Goal: Obtain resource: Obtain resource

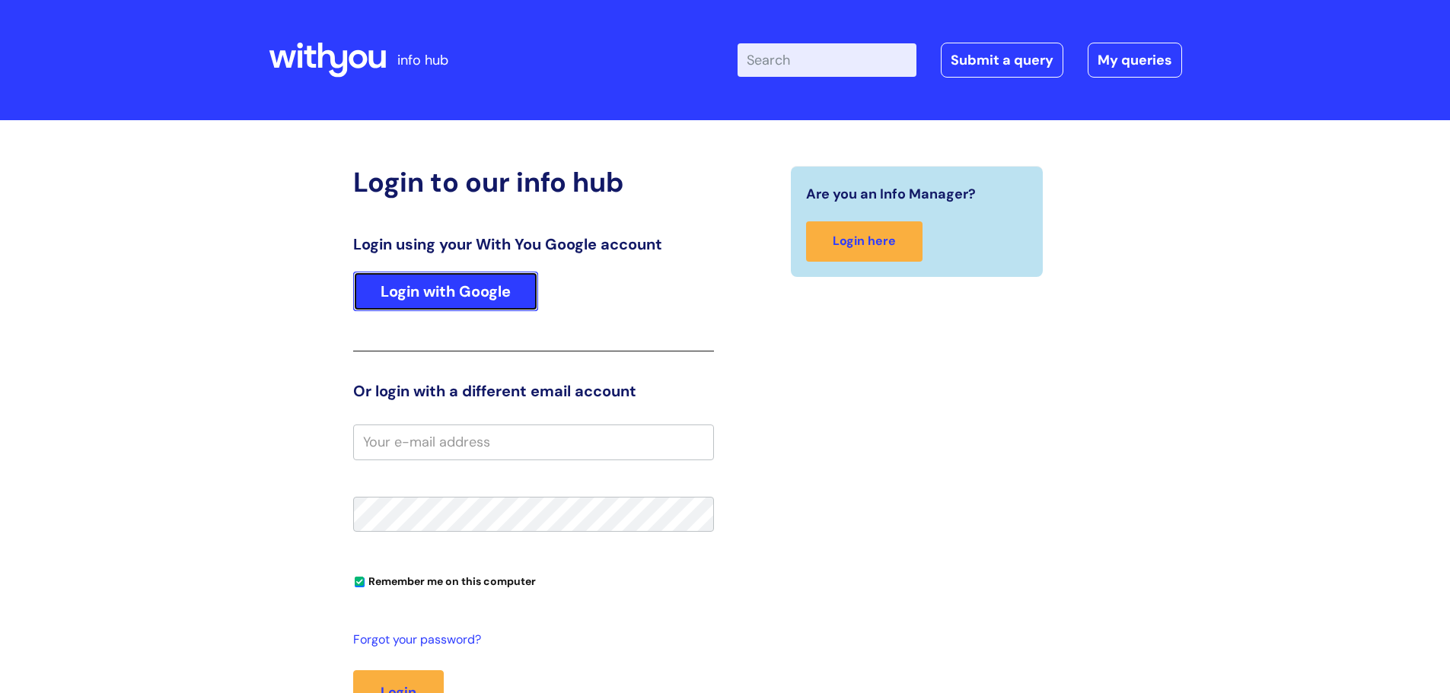
click at [502, 294] on link "Login with Google" at bounding box center [445, 292] width 185 height 40
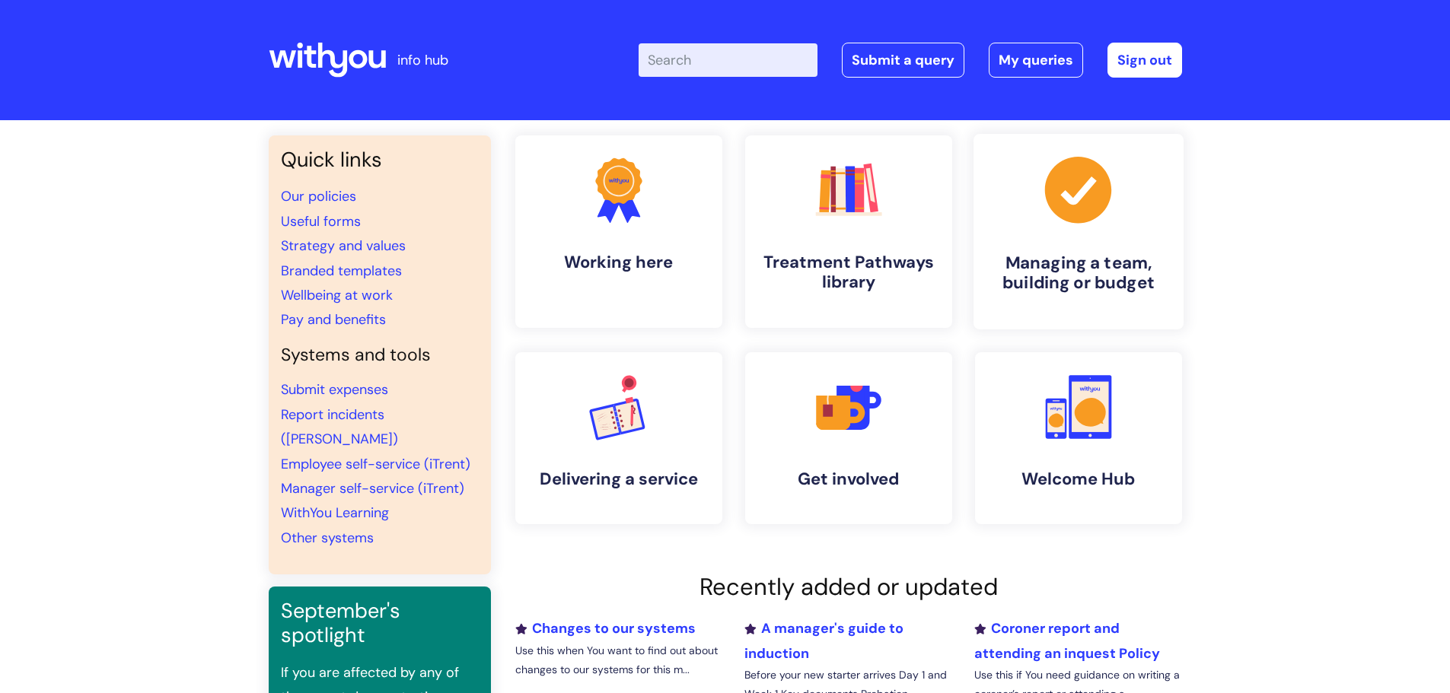
click at [1081, 257] on h4 "Managing a team, building or budget" at bounding box center [1079, 273] width 186 height 41
click at [322, 196] on link "Our policies" at bounding box center [318, 196] width 75 height 18
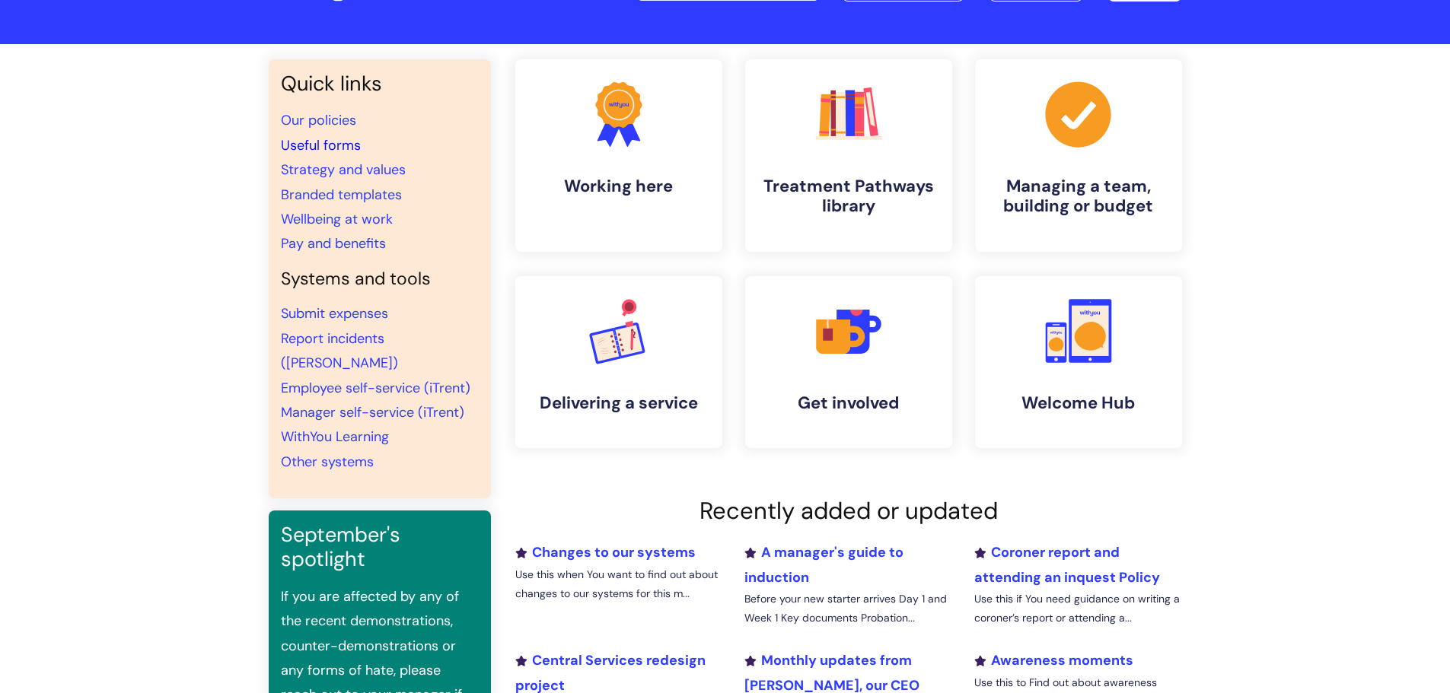
click at [349, 150] on link "Useful forms" at bounding box center [321, 145] width 80 height 18
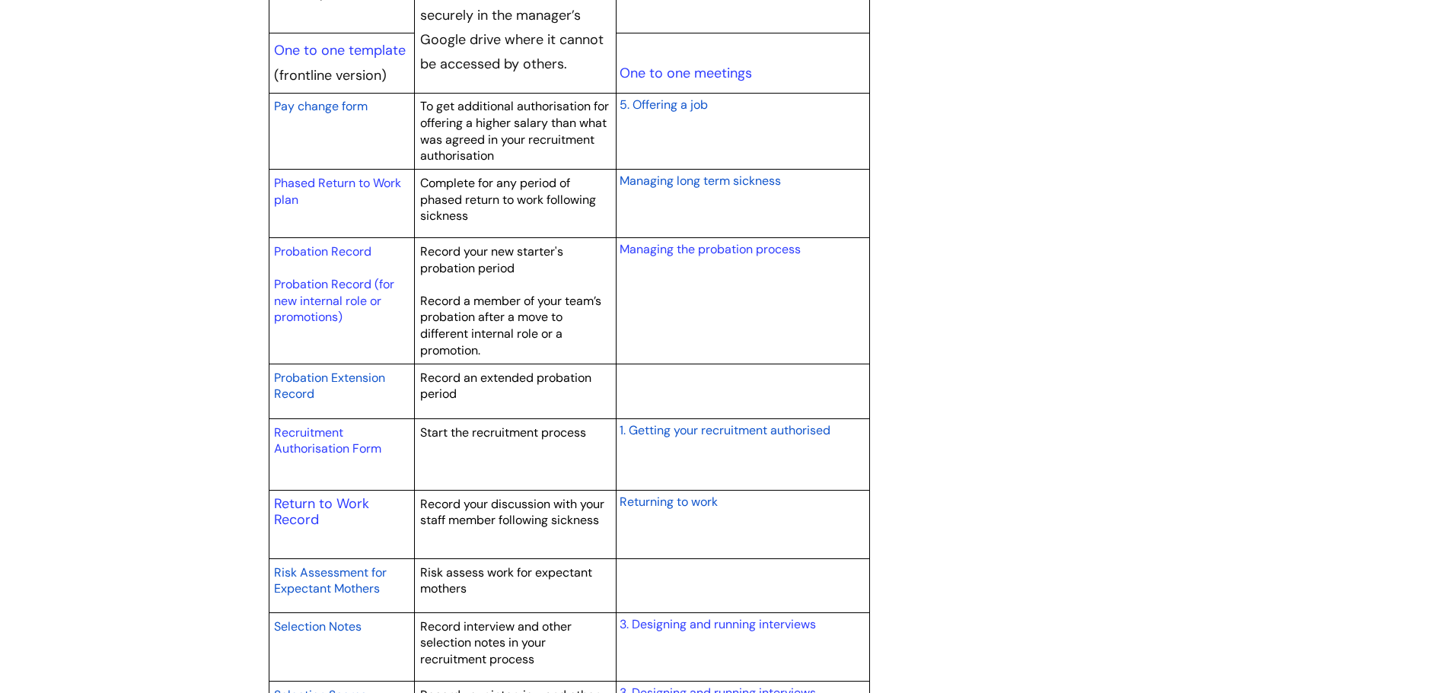
scroll to position [2055, 0]
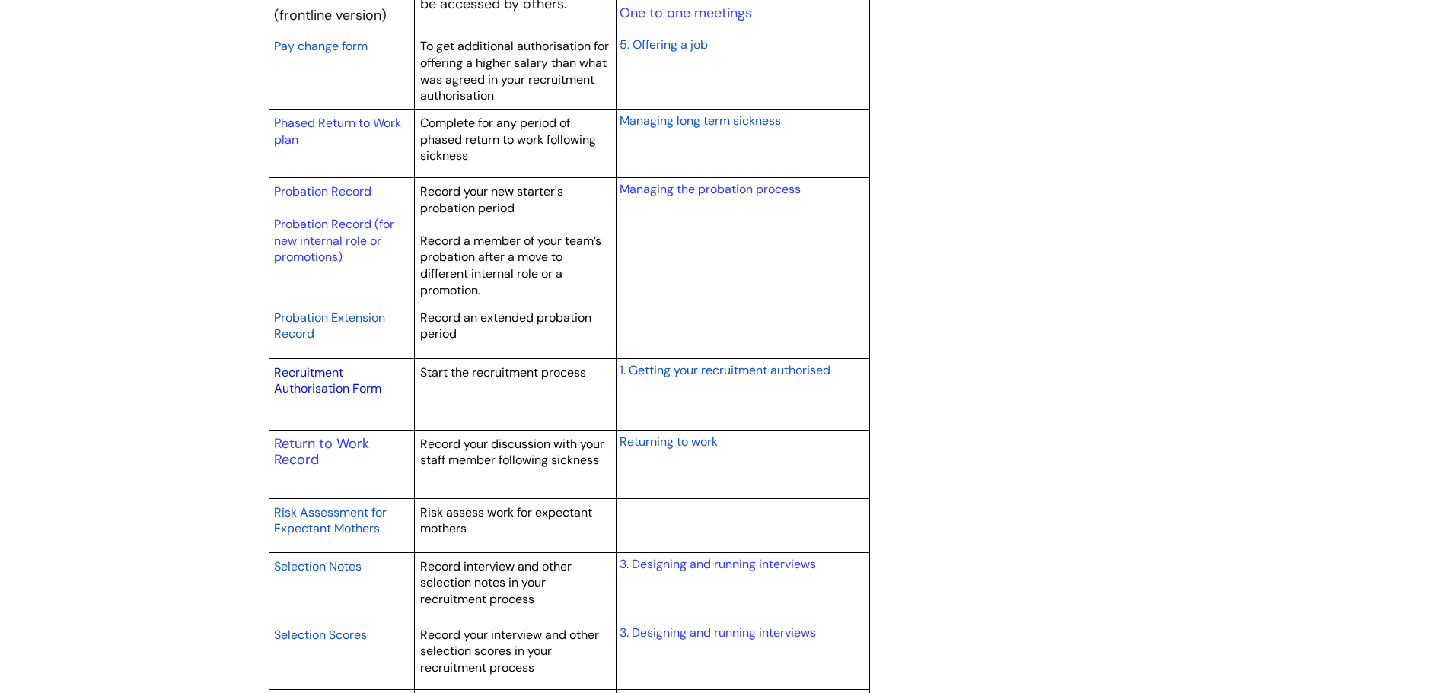
click at [337, 390] on link "Recruitment Authorisation Form" at bounding box center [327, 381] width 107 height 33
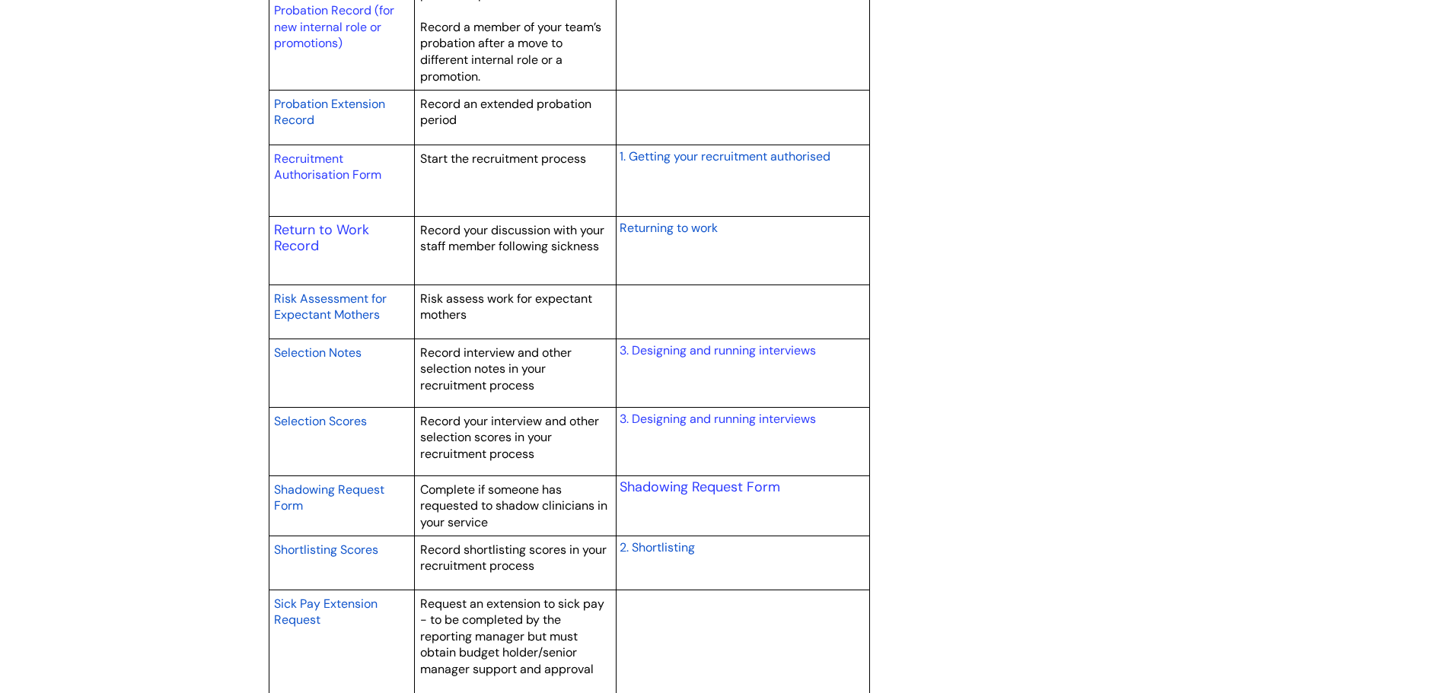
scroll to position [2207, 0]
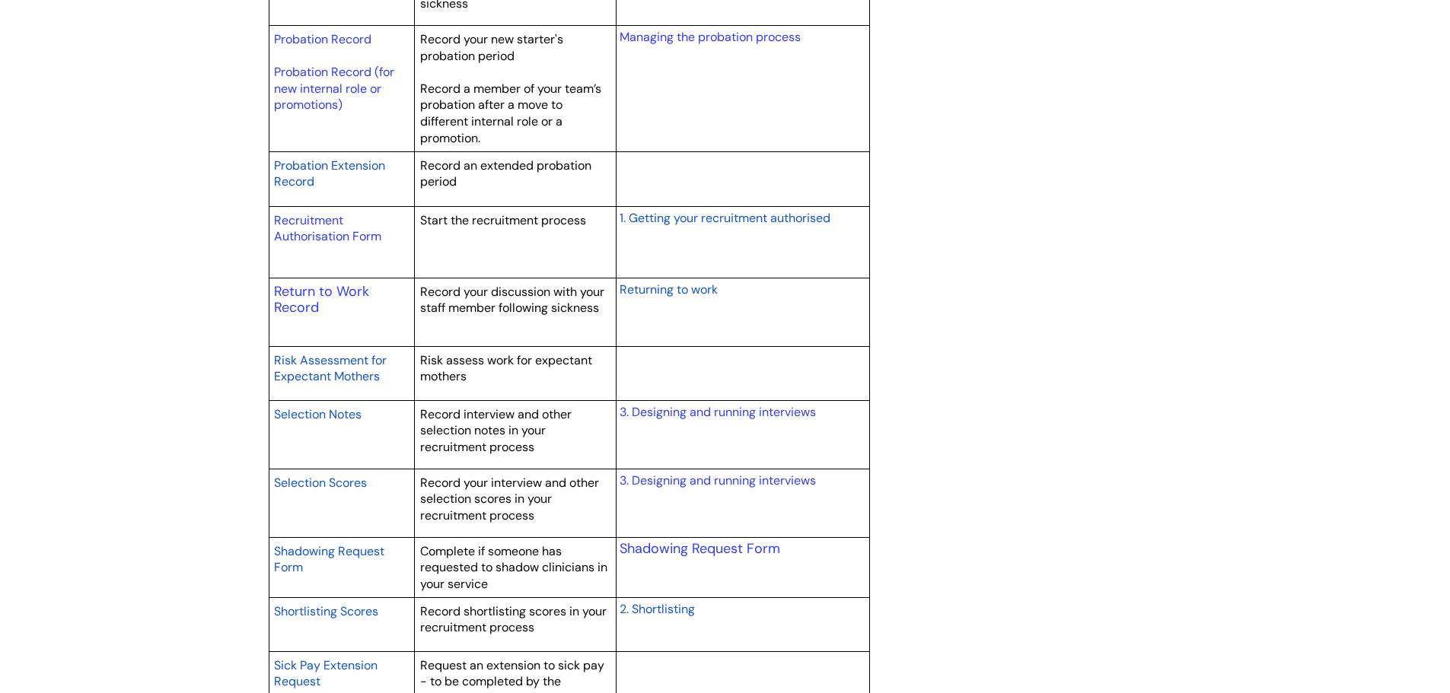
click at [642, 292] on span "Returning to work" at bounding box center [668, 290] width 98 height 16
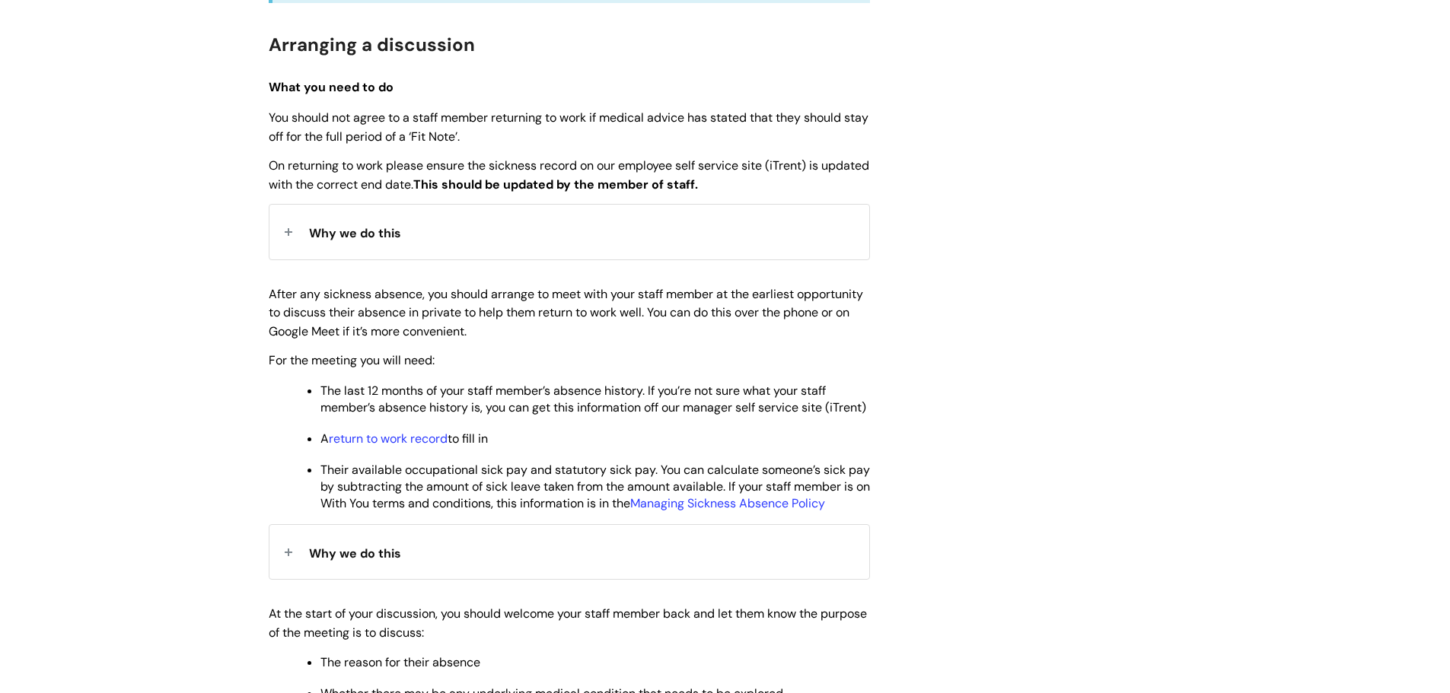
scroll to position [533, 0]
click at [438, 445] on link "return to work record" at bounding box center [388, 437] width 119 height 16
